Goal: Information Seeking & Learning: Check status

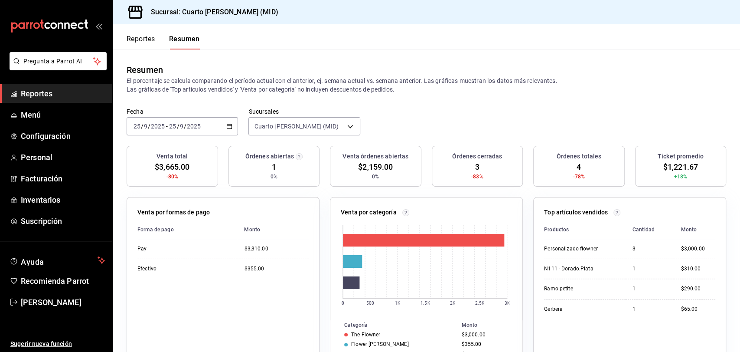
click at [56, 91] on span "Reportes" at bounding box center [63, 94] width 85 height 12
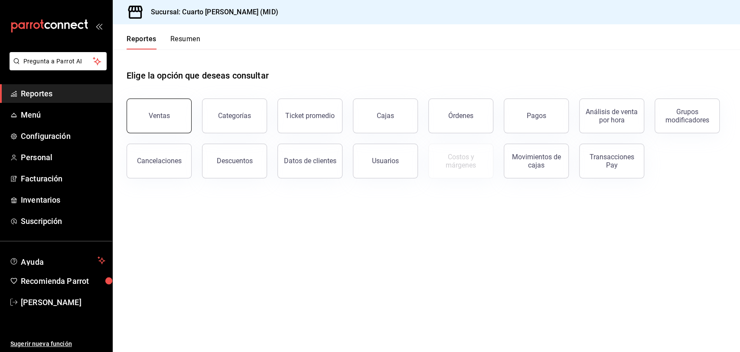
click at [174, 122] on button "Ventas" at bounding box center [159, 115] width 65 height 35
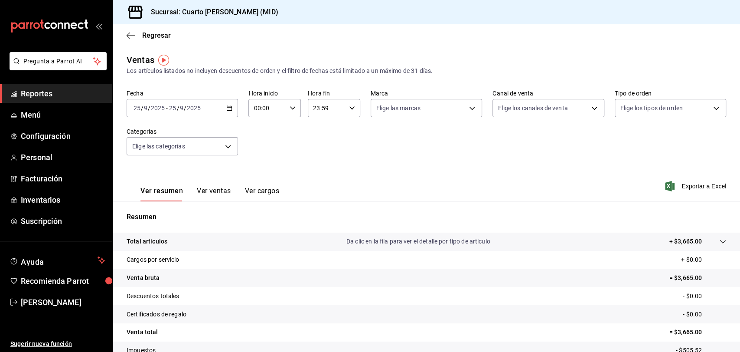
click at [229, 110] on icon "button" at bounding box center [229, 108] width 6 height 6
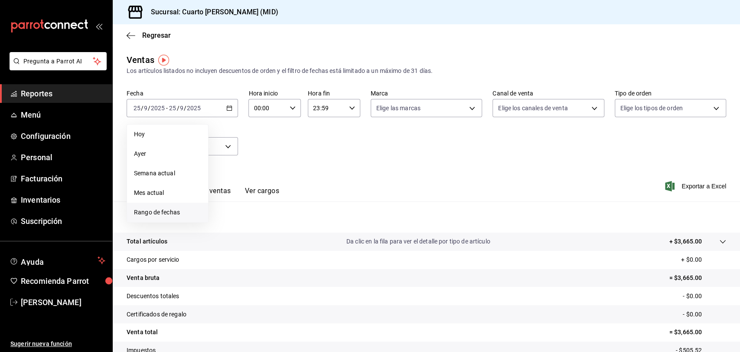
click at [178, 209] on span "Rango de fechas" at bounding box center [167, 212] width 67 height 9
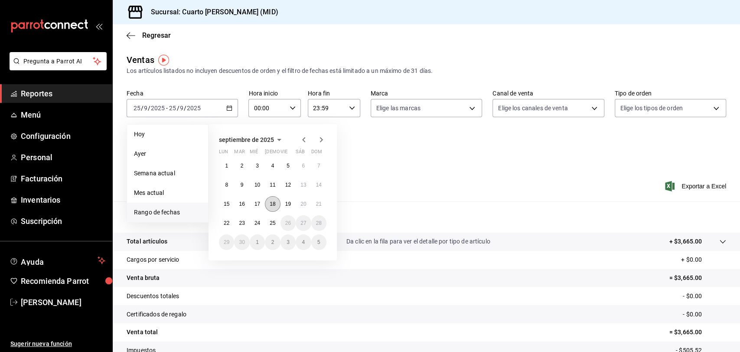
click at [268, 203] on button "18" at bounding box center [272, 204] width 15 height 16
click at [322, 200] on button "21" at bounding box center [318, 204] width 15 height 16
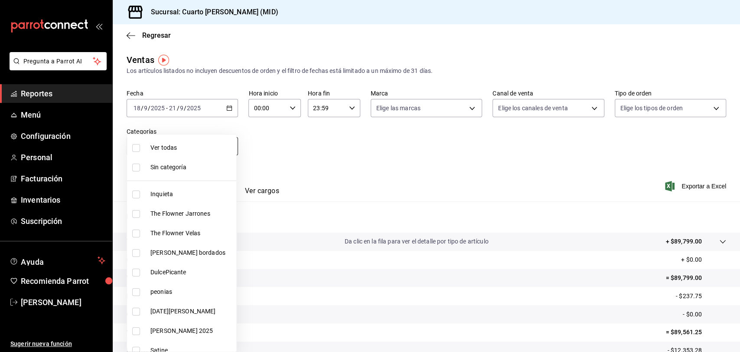
click at [225, 147] on body "Pregunta a Parrot AI Reportes Menú Configuración Personal Facturación Inventari…" at bounding box center [370, 176] width 740 height 352
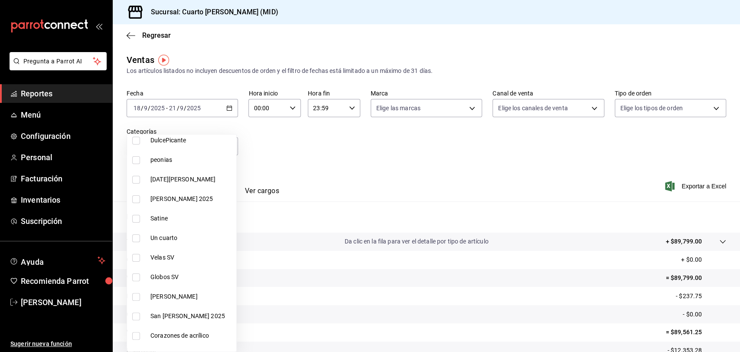
scroll to position [121, 0]
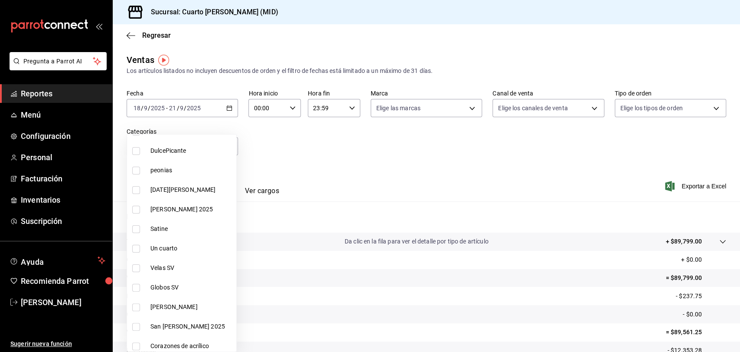
click at [184, 207] on span "[PERSON_NAME] 2025" at bounding box center [191, 209] width 82 height 9
type input "c481a712-9553-4722-b0ff-654a82f856f7"
checkbox input "true"
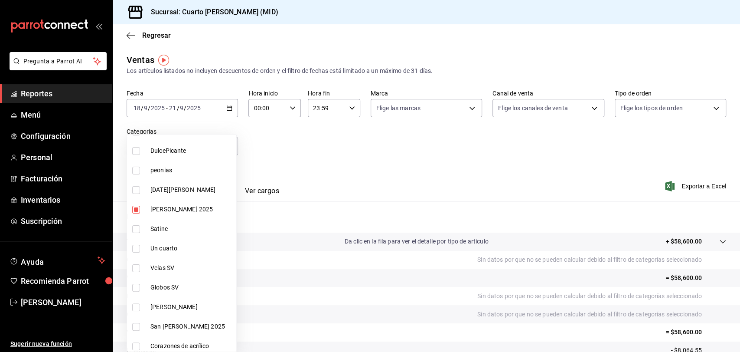
click at [320, 173] on div at bounding box center [370, 176] width 740 height 352
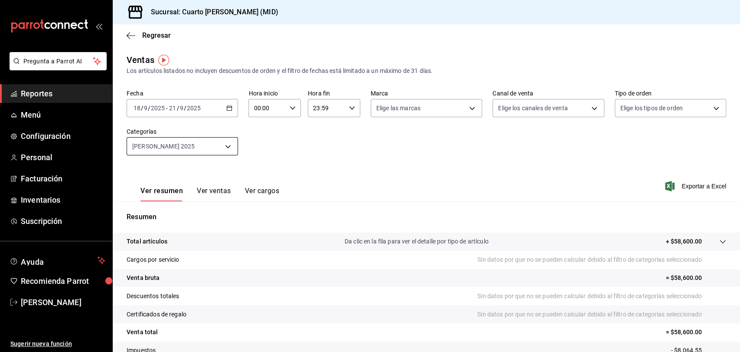
click at [227, 144] on body "Pregunta a Parrot AI Reportes Menú Configuración Personal Facturación Inventari…" at bounding box center [370, 176] width 740 height 352
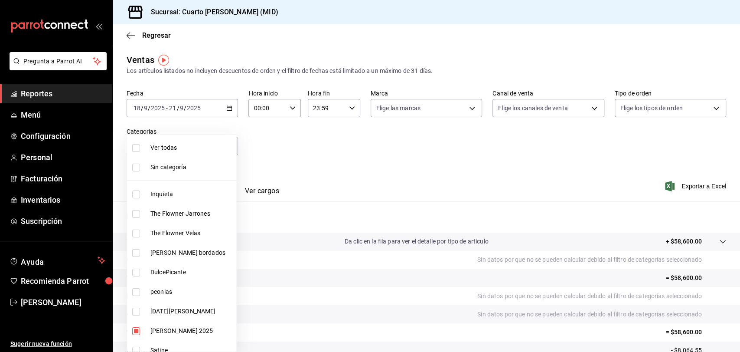
click at [299, 136] on div at bounding box center [370, 176] width 740 height 352
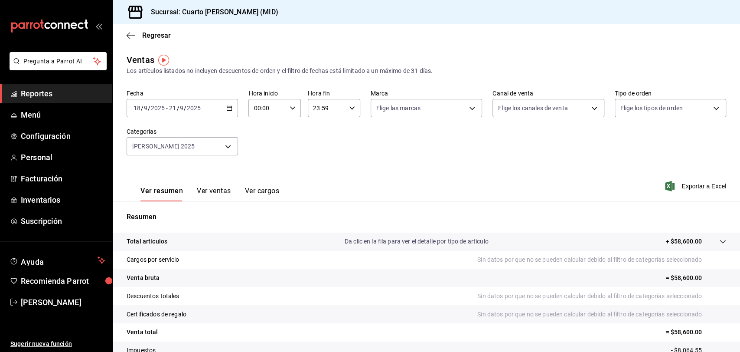
click at [216, 190] on button "Ver ventas" at bounding box center [214, 193] width 34 height 15
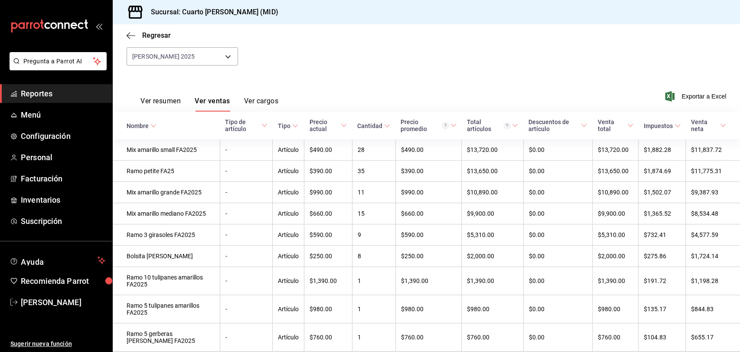
scroll to position [133, 0]
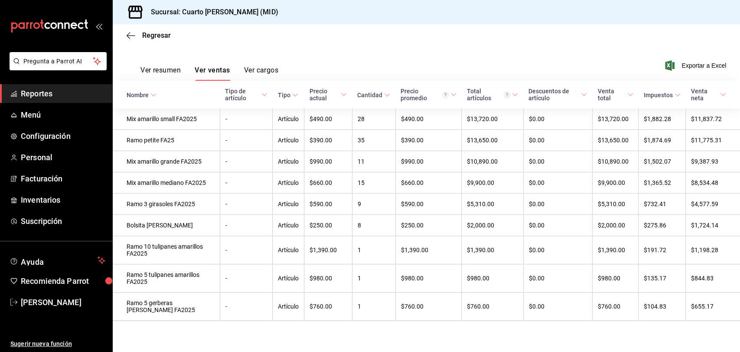
click at [170, 66] on button "Ver resumen" at bounding box center [160, 73] width 40 height 15
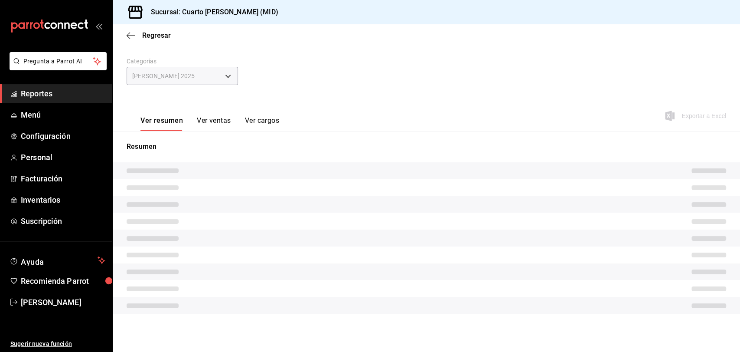
scroll to position [64, 0]
